Goal: Check status

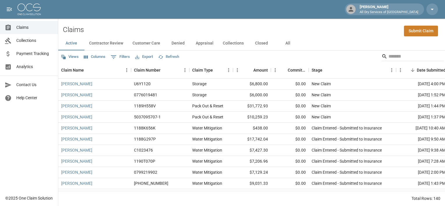
click at [287, 44] on button "All" at bounding box center [288, 43] width 26 height 14
click at [398, 56] on input "Search" at bounding box center [412, 56] width 47 height 9
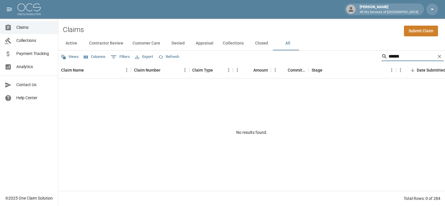
click at [398, 56] on input "******" at bounding box center [412, 56] width 47 height 9
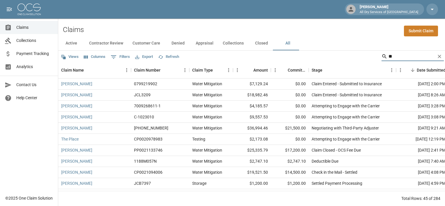
type input "*"
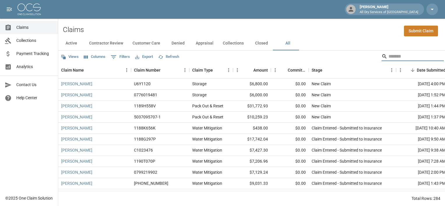
type input "*"
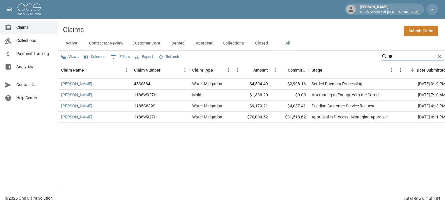
type input "*"
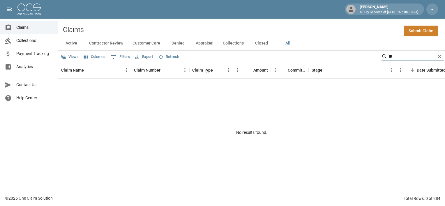
type input "*"
